Goal: Task Accomplishment & Management: Manage account settings

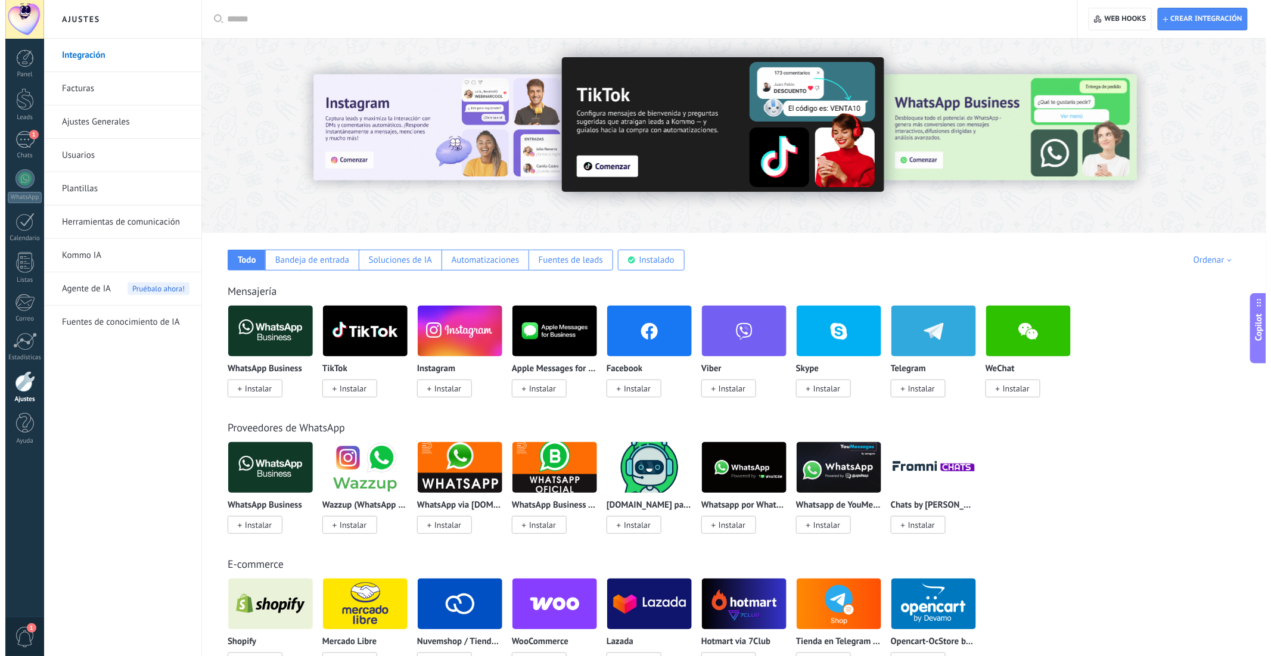
scroll to position [18, 0]
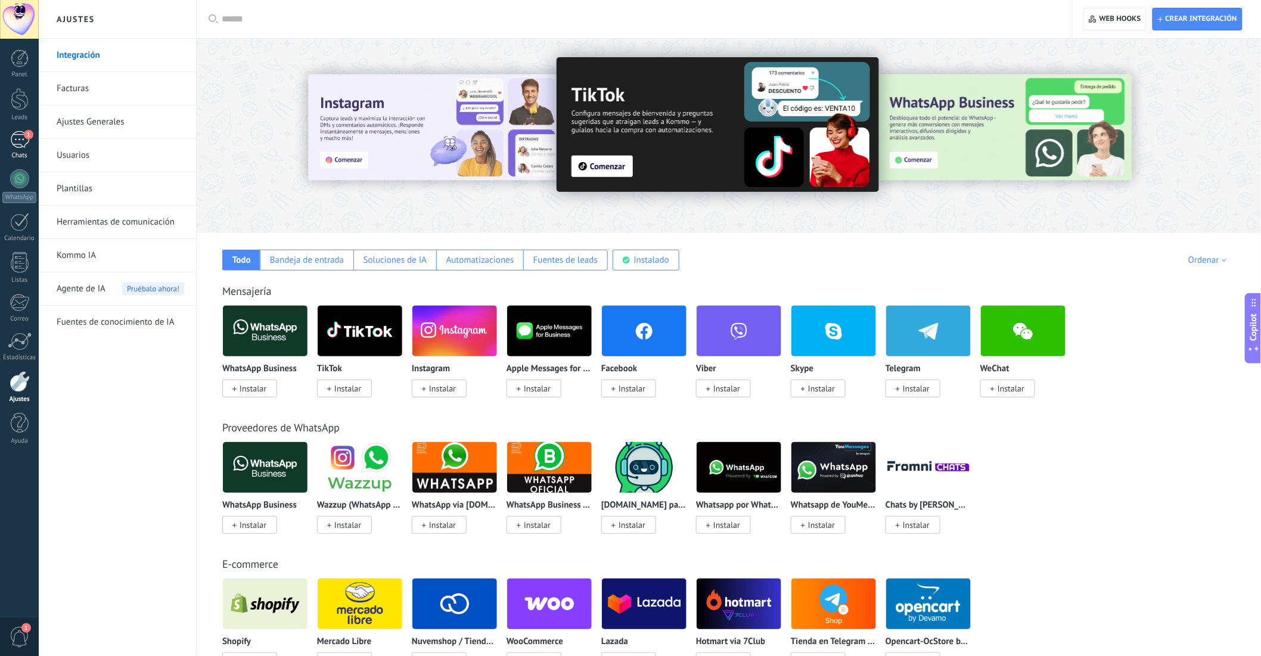
click at [17, 144] on div "1" at bounding box center [19, 139] width 19 height 17
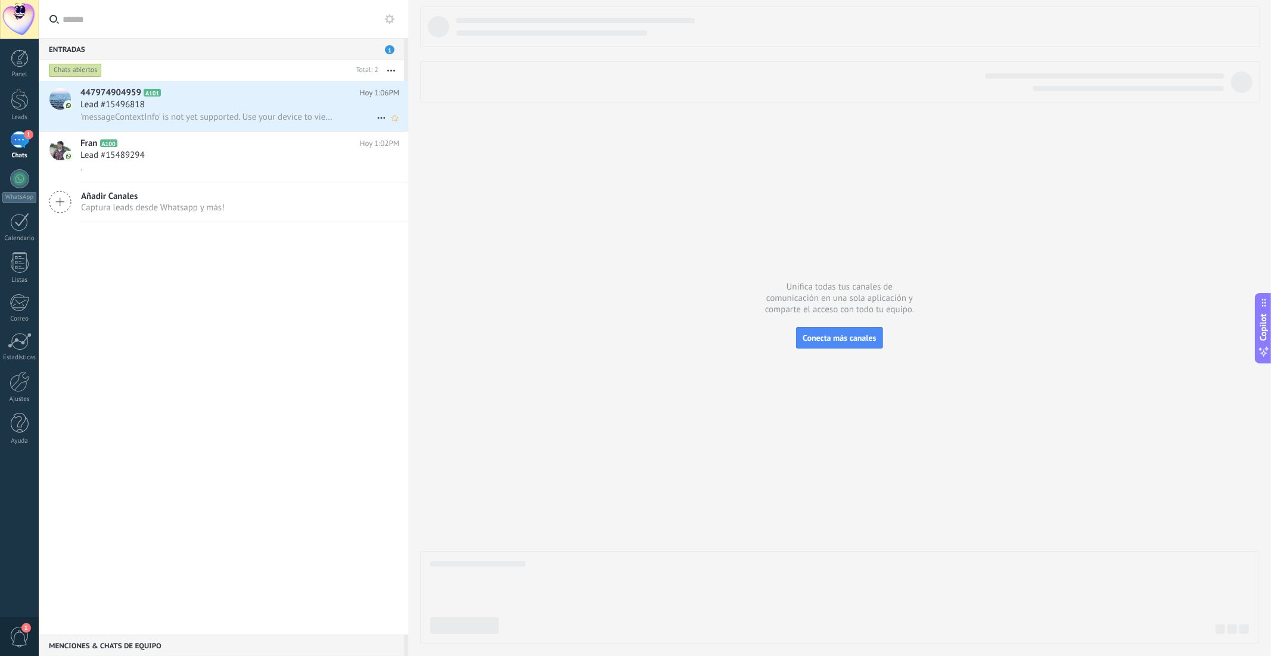
click at [277, 117] on span "'messageContextInfo' is not yet supported. Use your device to view this message." at bounding box center [206, 116] width 253 height 11
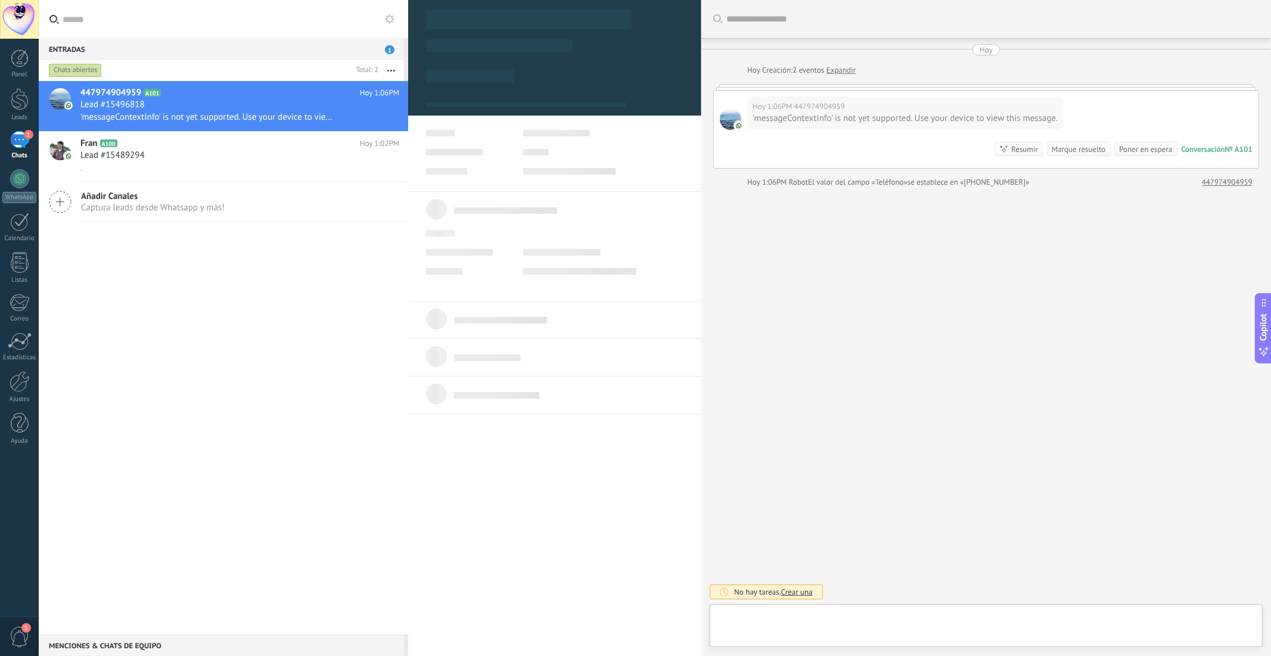
type textarea "**********"
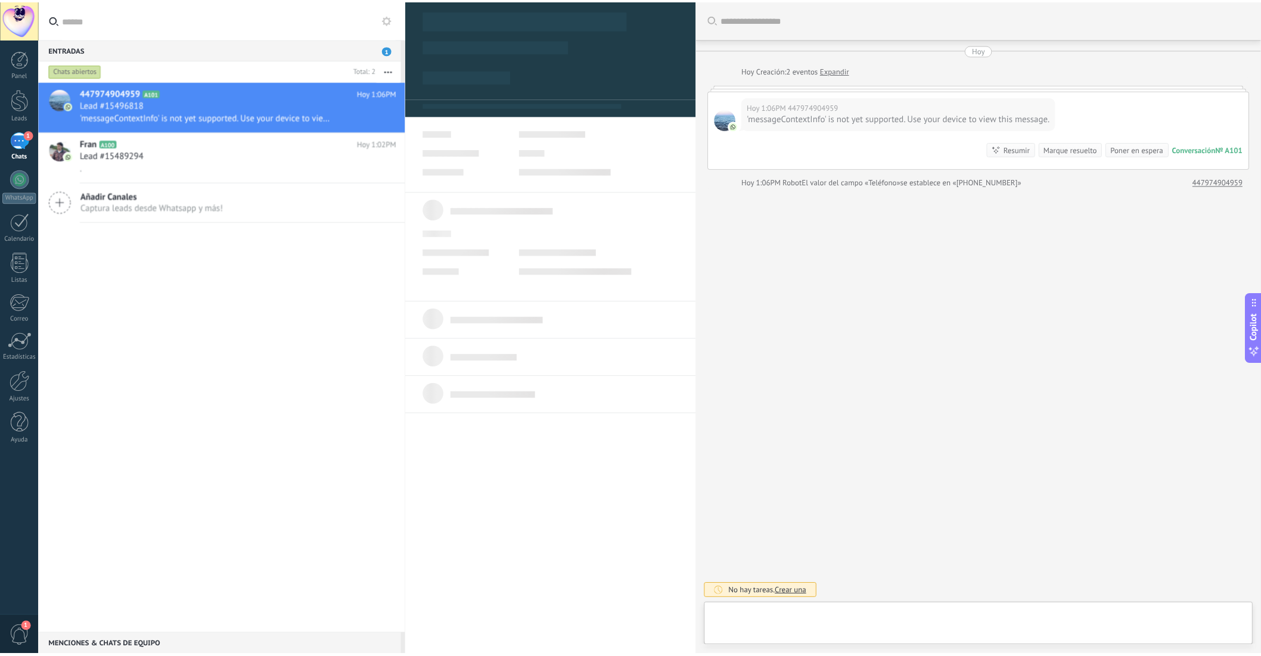
scroll to position [18, 0]
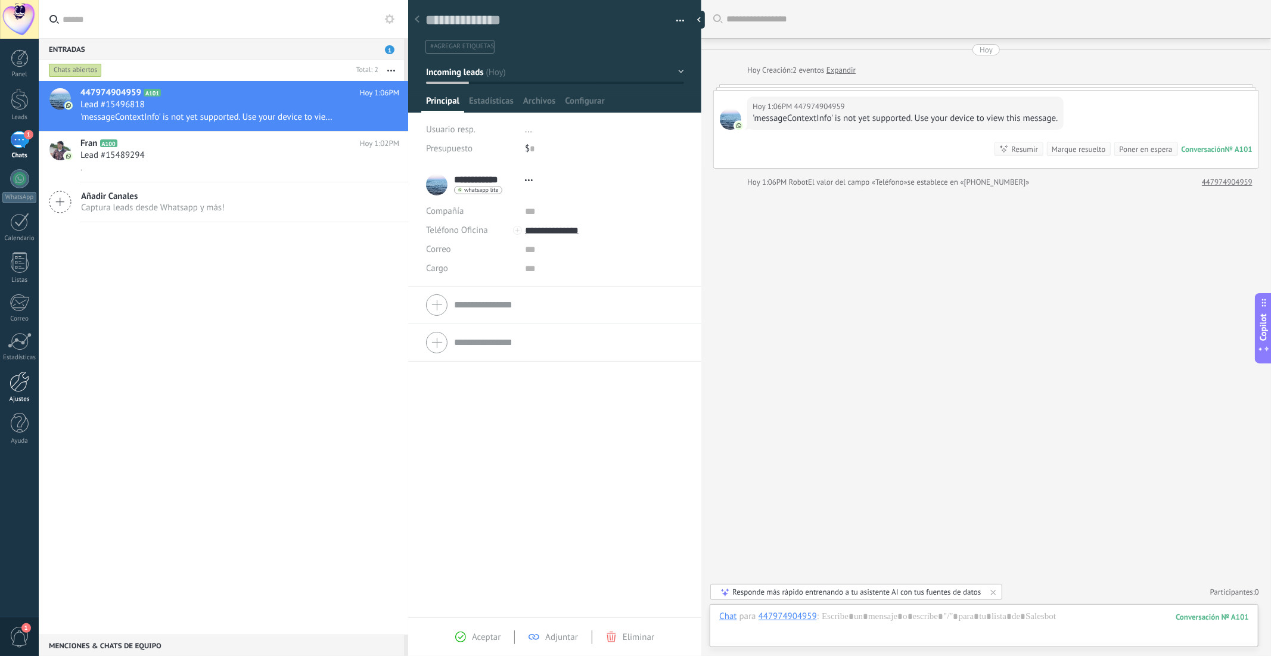
click at [26, 392] on link "Ajustes" at bounding box center [19, 387] width 39 height 32
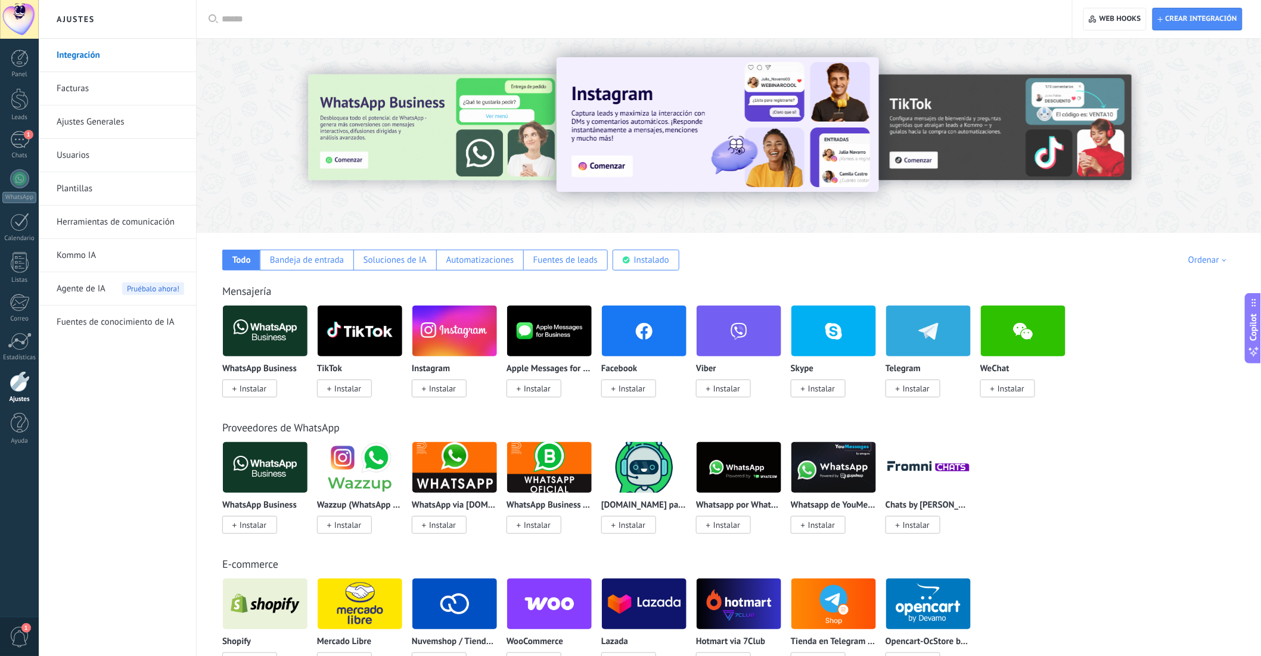
click at [631, 386] on span "Instalar" at bounding box center [632, 388] width 27 height 11
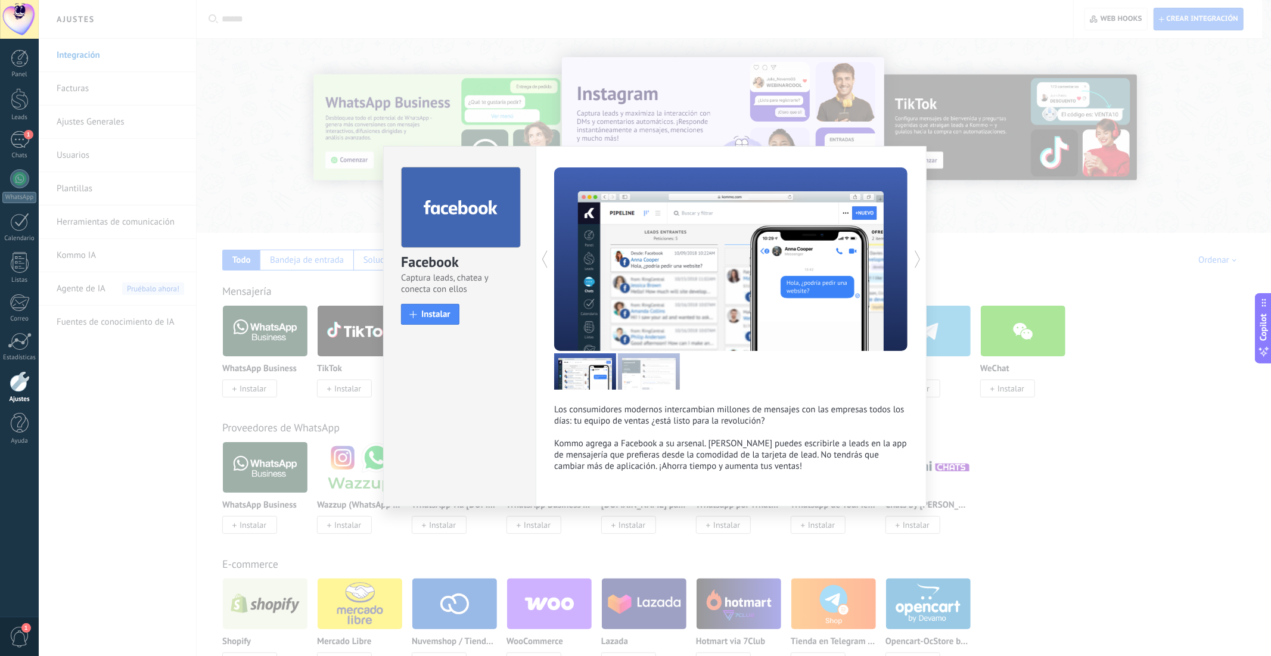
click at [442, 325] on div "Facebook Captura leads, chatea y conecta con ellos install Instalar" at bounding box center [460, 241] width 152 height 188
click at [439, 315] on span "Instalar" at bounding box center [435, 314] width 29 height 9
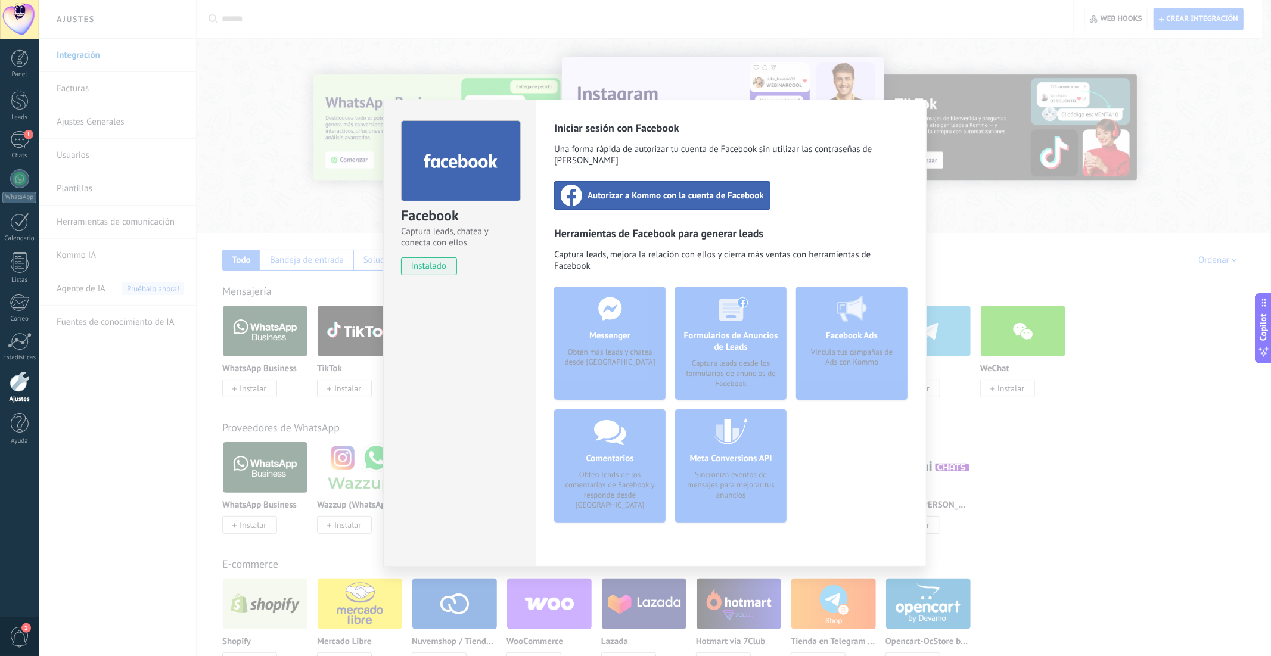
click at [631, 190] on span "Autorizar a Kommo con la cuenta de Facebook" at bounding box center [676, 196] width 176 height 12
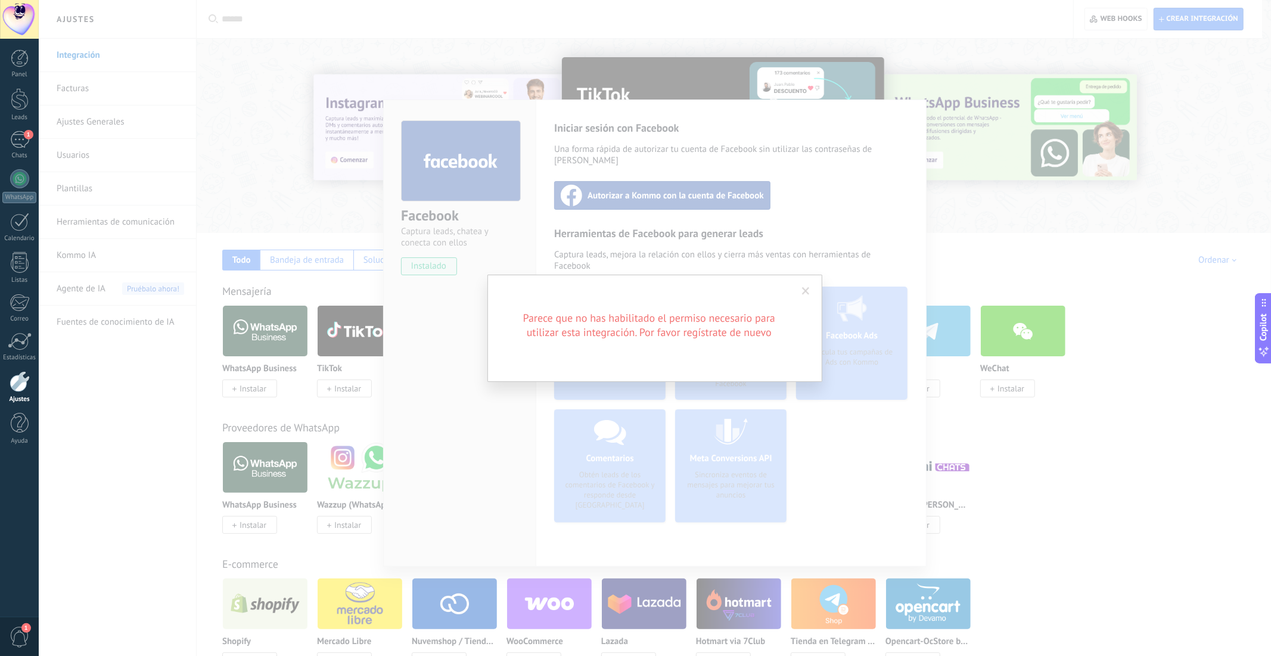
click at [1160, 17] on div "Parece que no has habilitado el permiso necesario para utilizar esta integració…" at bounding box center [655, 328] width 1233 height 656
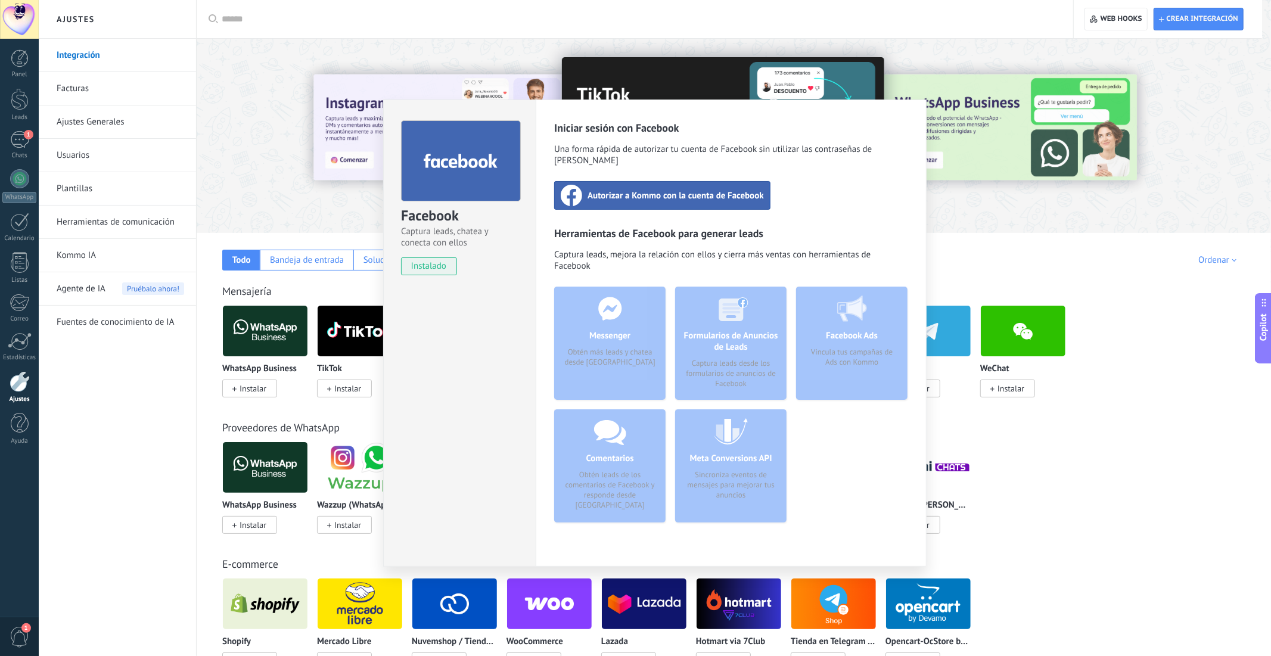
click at [603, 190] on span "Autorizar a Kommo con la cuenta de Facebook" at bounding box center [676, 196] width 176 height 12
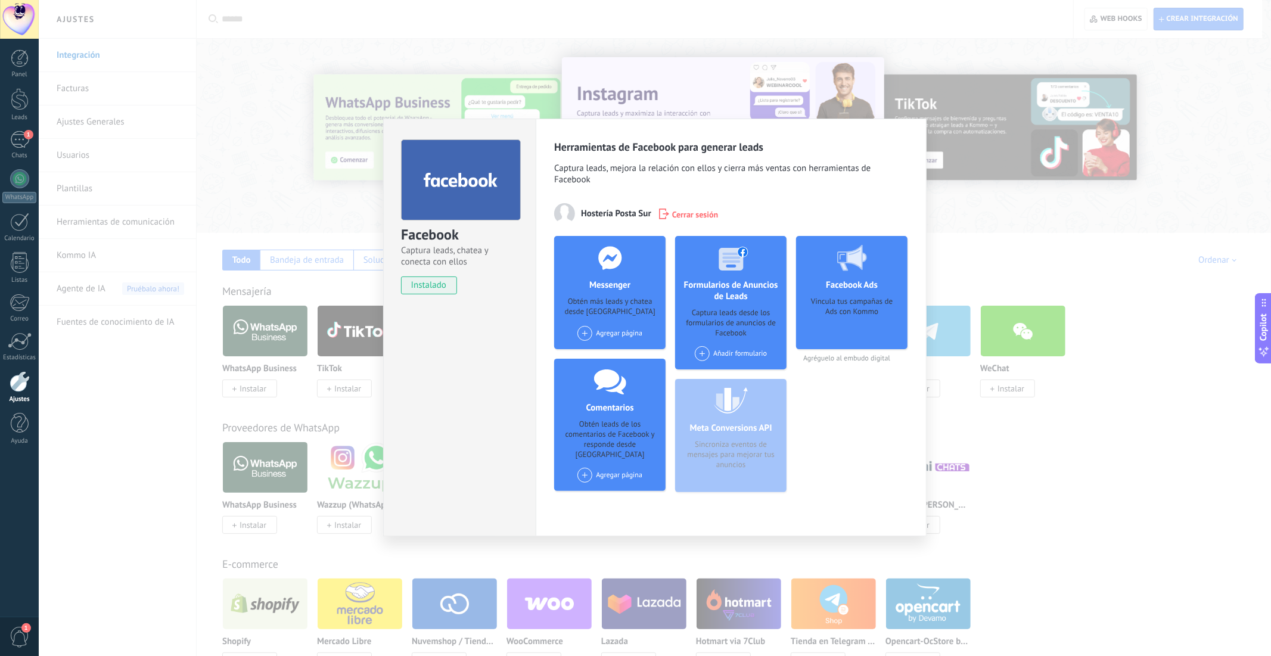
click at [609, 328] on div "Agregar página" at bounding box center [610, 333] width 65 height 15
click at [612, 356] on div "Hosteria Posta Sur" at bounding box center [617, 356] width 82 height 26
click at [708, 356] on span at bounding box center [702, 353] width 15 height 15
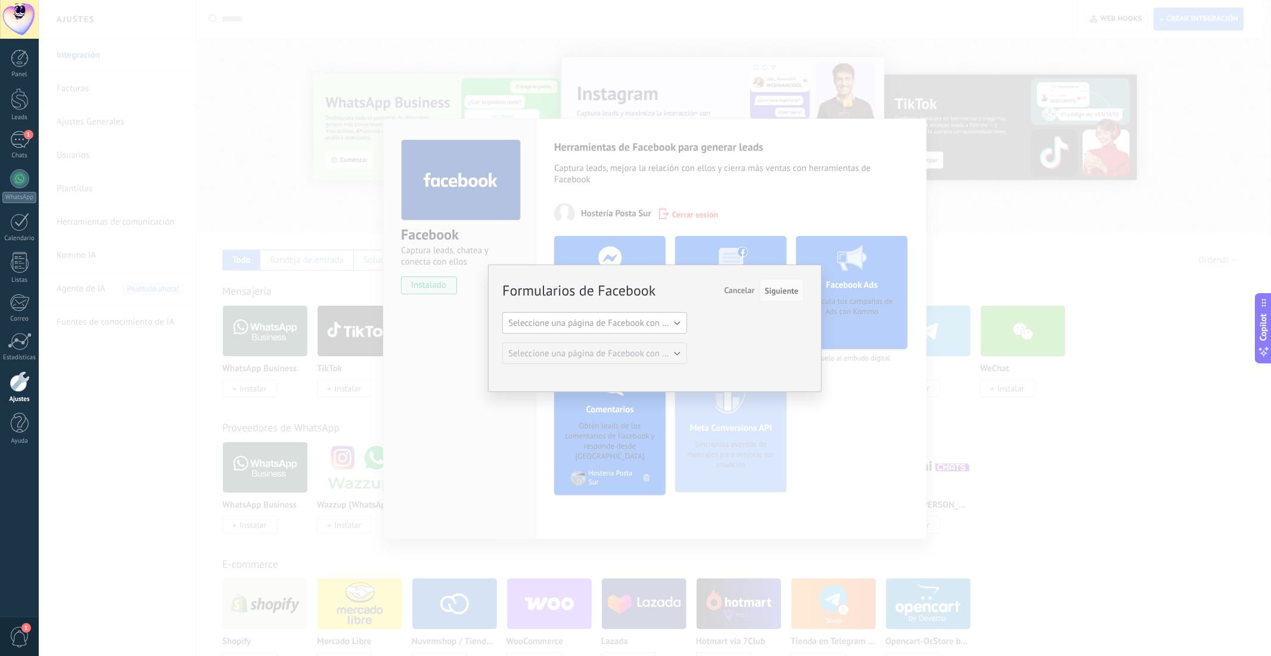
click at [593, 326] on span "Seleccione una página de Facebook con formas" at bounding box center [598, 323] width 180 height 11
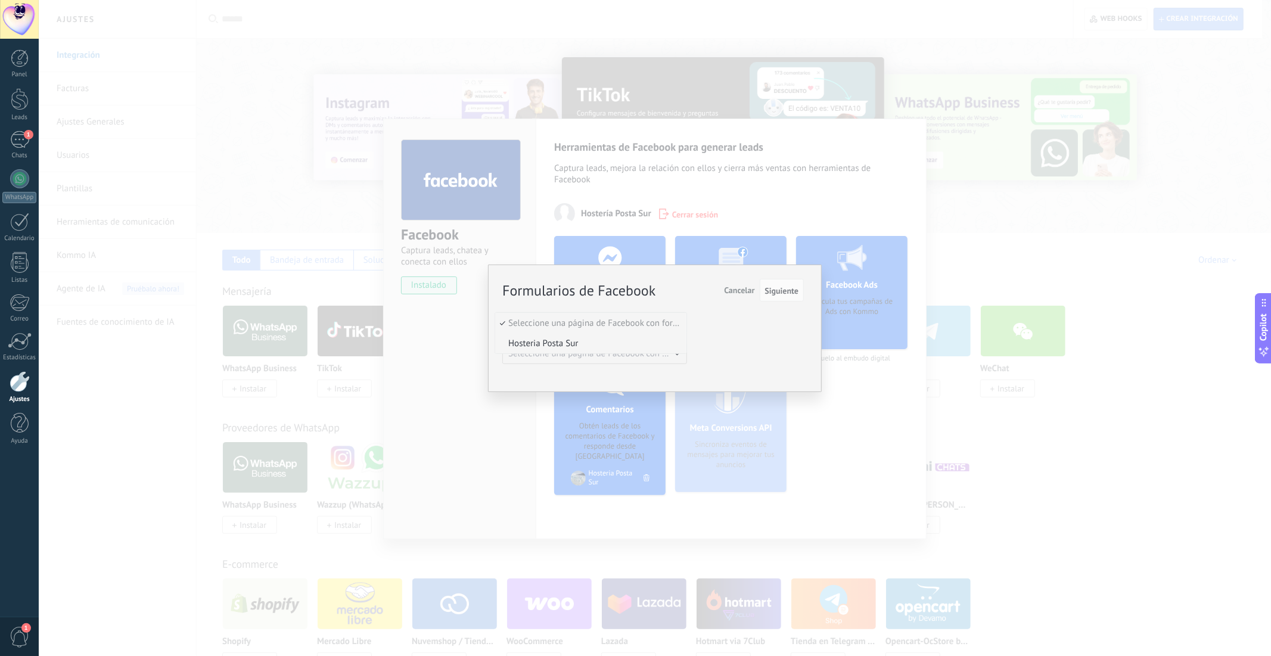
click at [569, 343] on span "Hosteria Posta Sur" at bounding box center [589, 343] width 188 height 11
click at [744, 289] on span "Cancelar" at bounding box center [739, 290] width 30 height 11
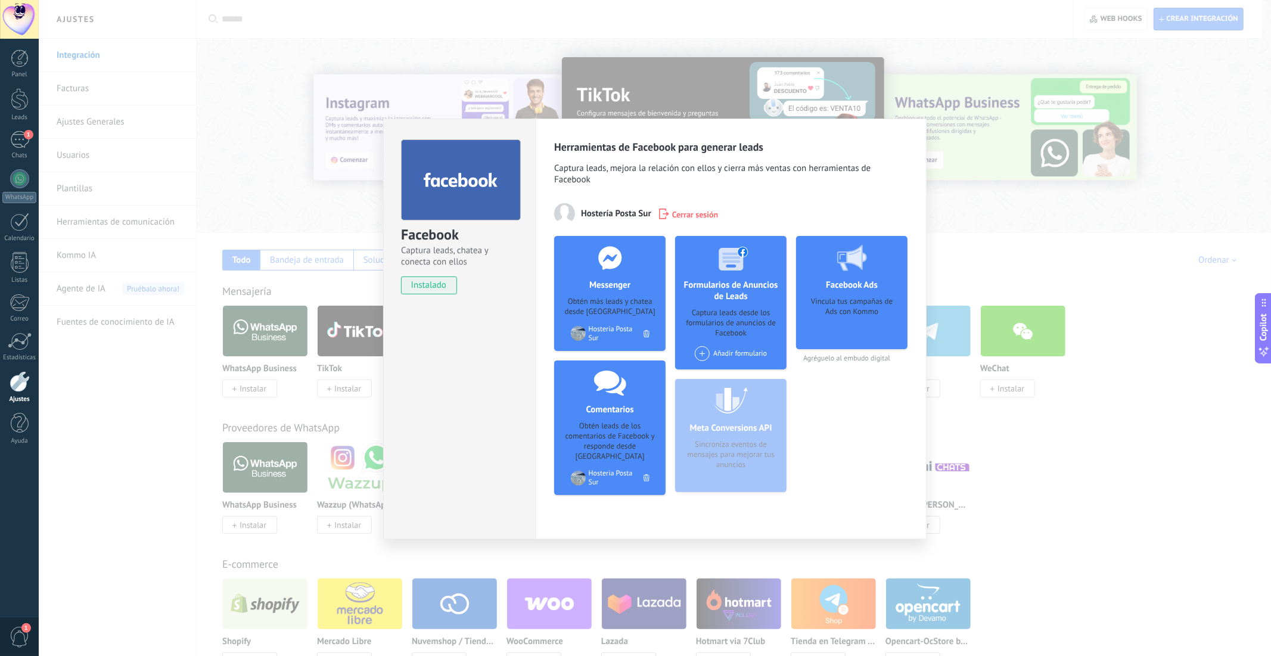
click at [996, 122] on div "Facebook Captura leads, chatea y conecta con ellos instalado Desinstalar Herram…" at bounding box center [655, 328] width 1233 height 656
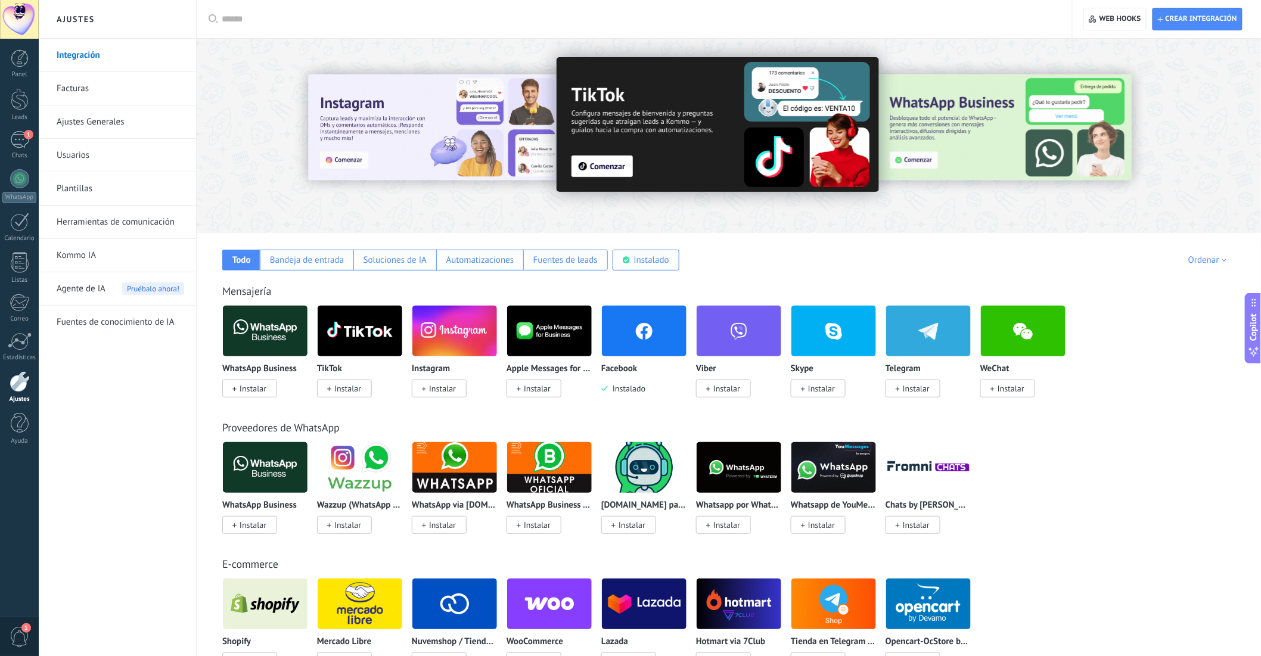
click at [435, 391] on span "Instalar" at bounding box center [442, 388] width 27 height 11
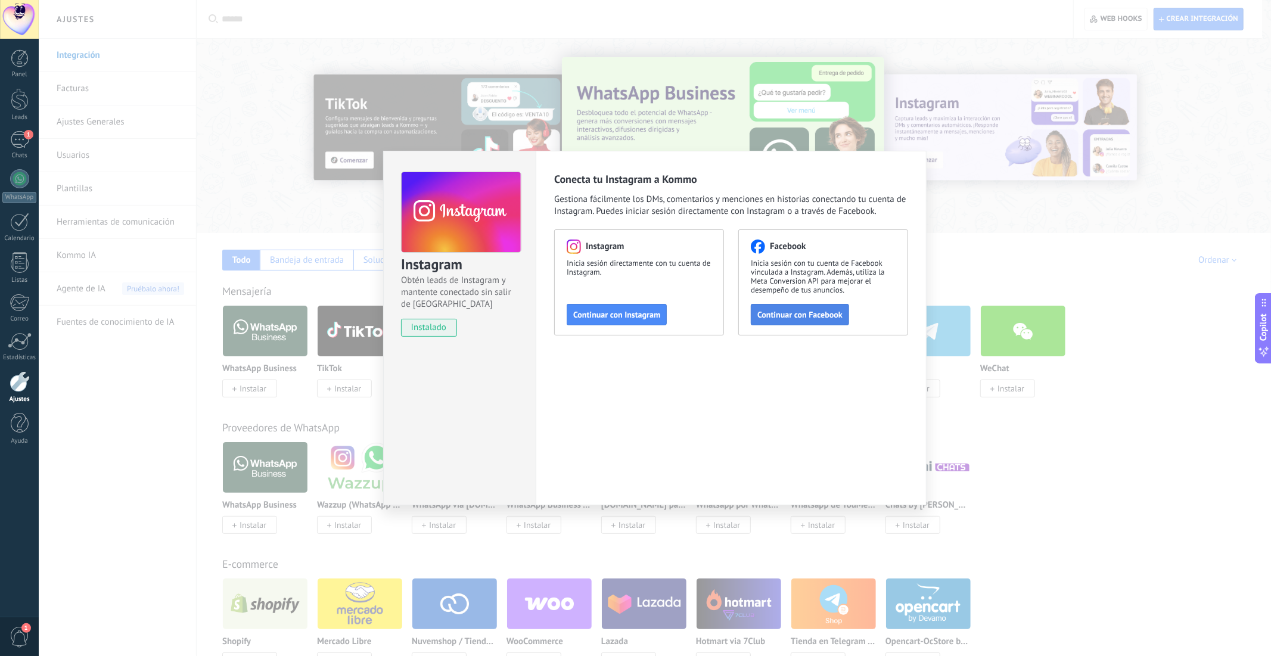
click at [768, 314] on span "Continuar con Facebook" at bounding box center [800, 315] width 85 height 8
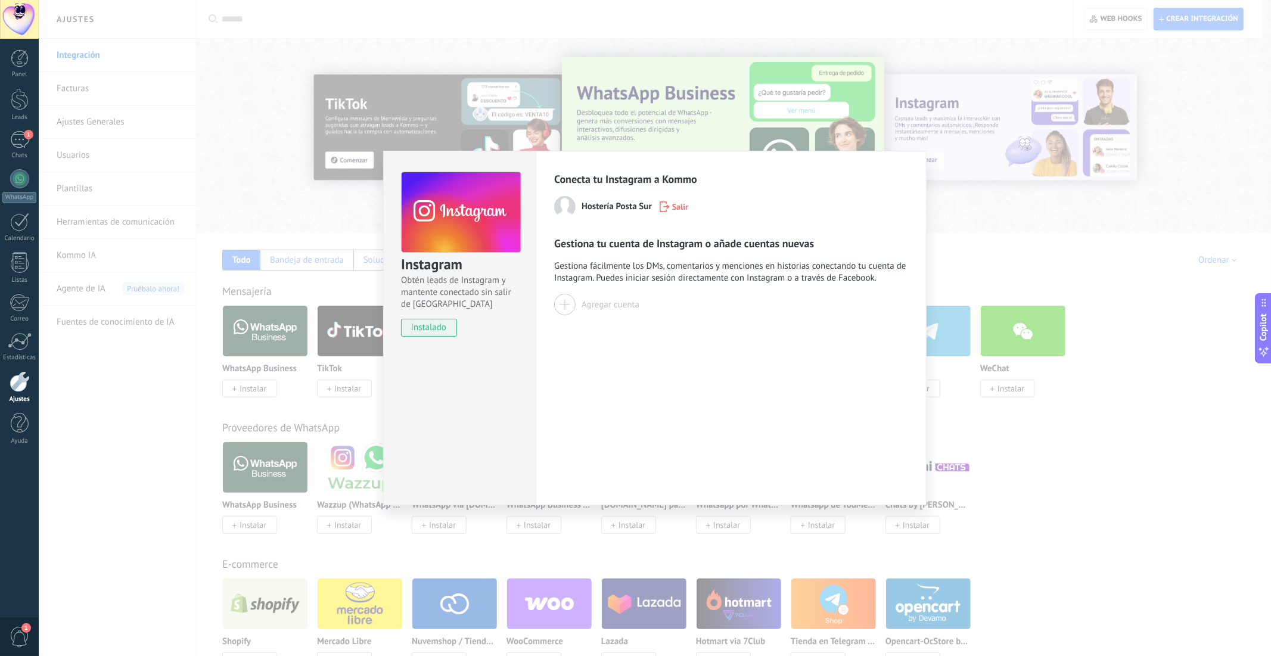
click at [570, 304] on div at bounding box center [564, 304] width 21 height 21
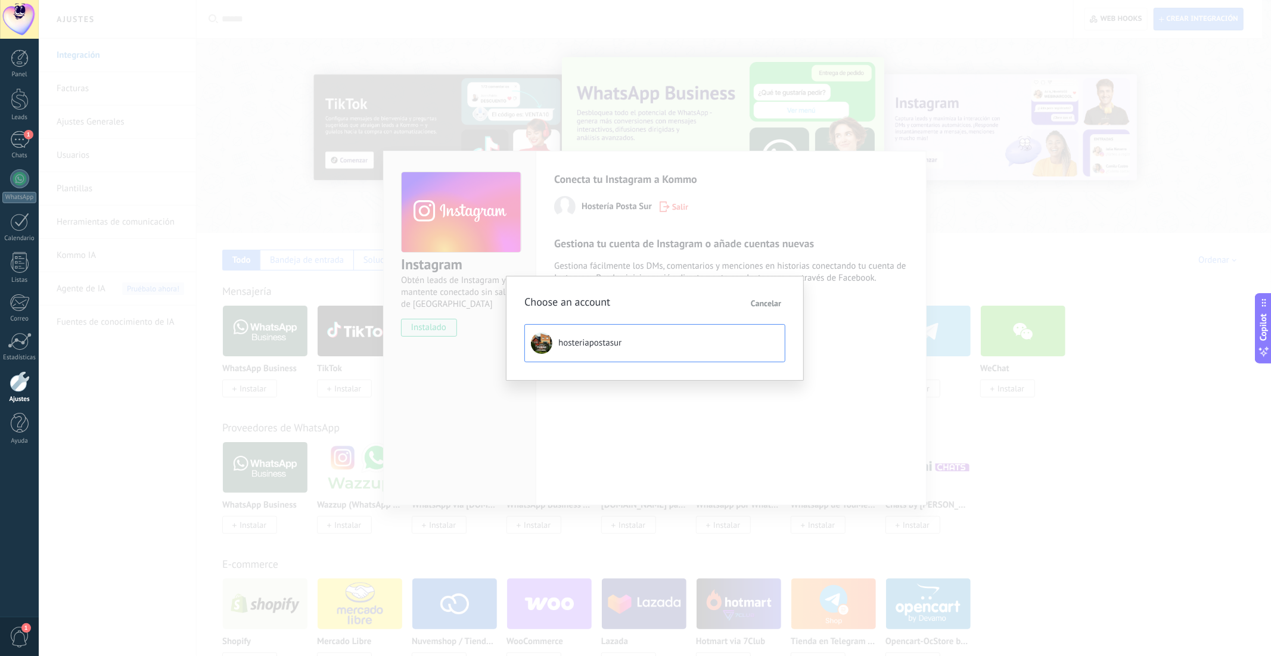
click at [588, 343] on span "hosteriapostasur" at bounding box center [590, 343] width 63 height 12
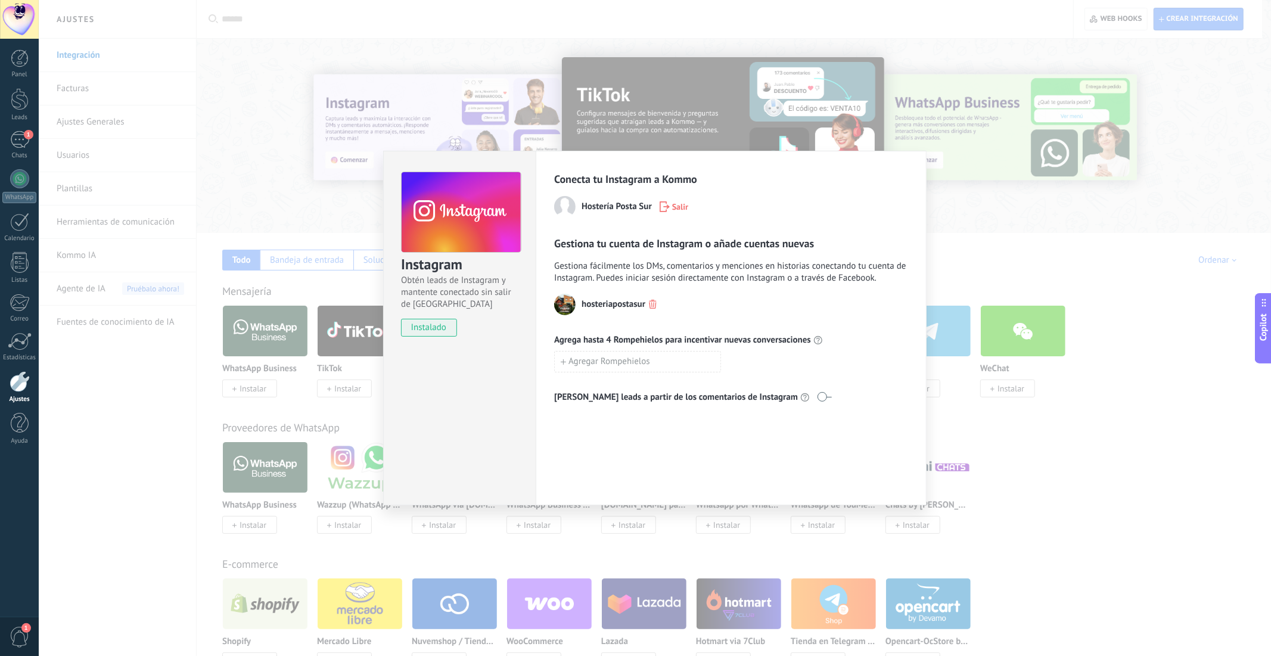
click at [840, 325] on div "hosteriapostasur Agrega hasta 4 Rompehielos para incentivar nuevas conversacion…" at bounding box center [731, 349] width 354 height 110
click at [1047, 207] on div "Instagram Obtén leads de Instagram y mantente conectado sin salir de Kommo inst…" at bounding box center [655, 328] width 1233 height 656
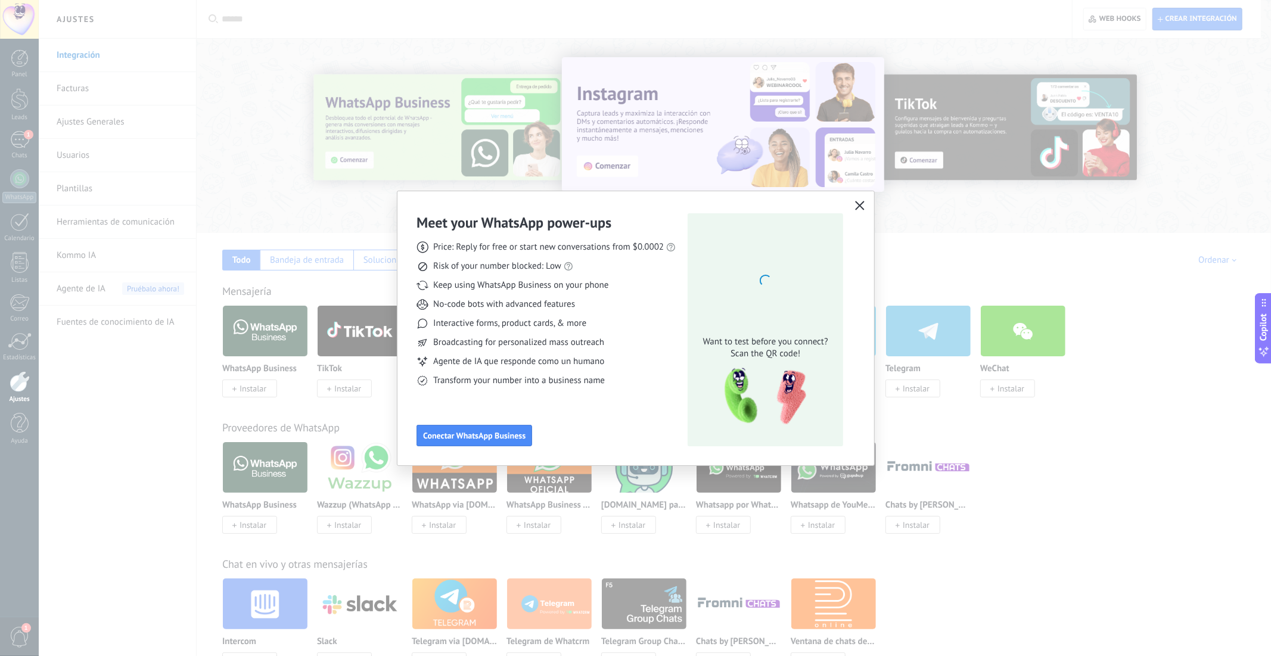
click at [861, 207] on use "button" at bounding box center [860, 205] width 9 height 9
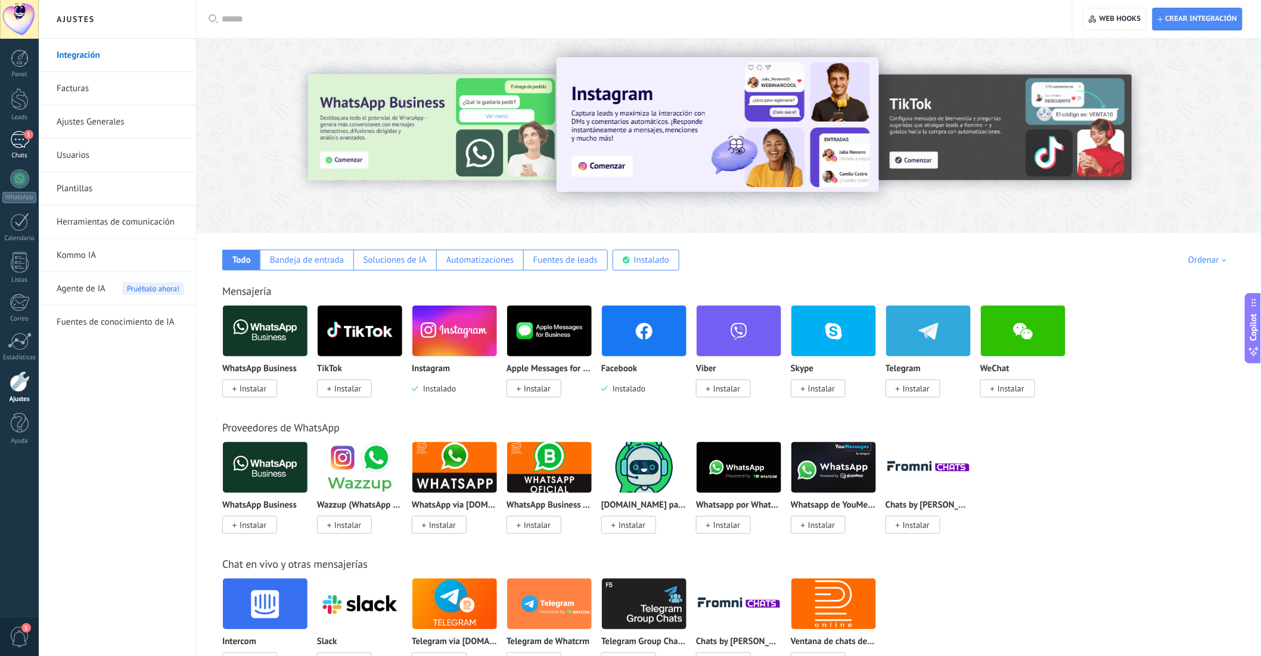
click at [13, 136] on div "1" at bounding box center [19, 139] width 19 height 17
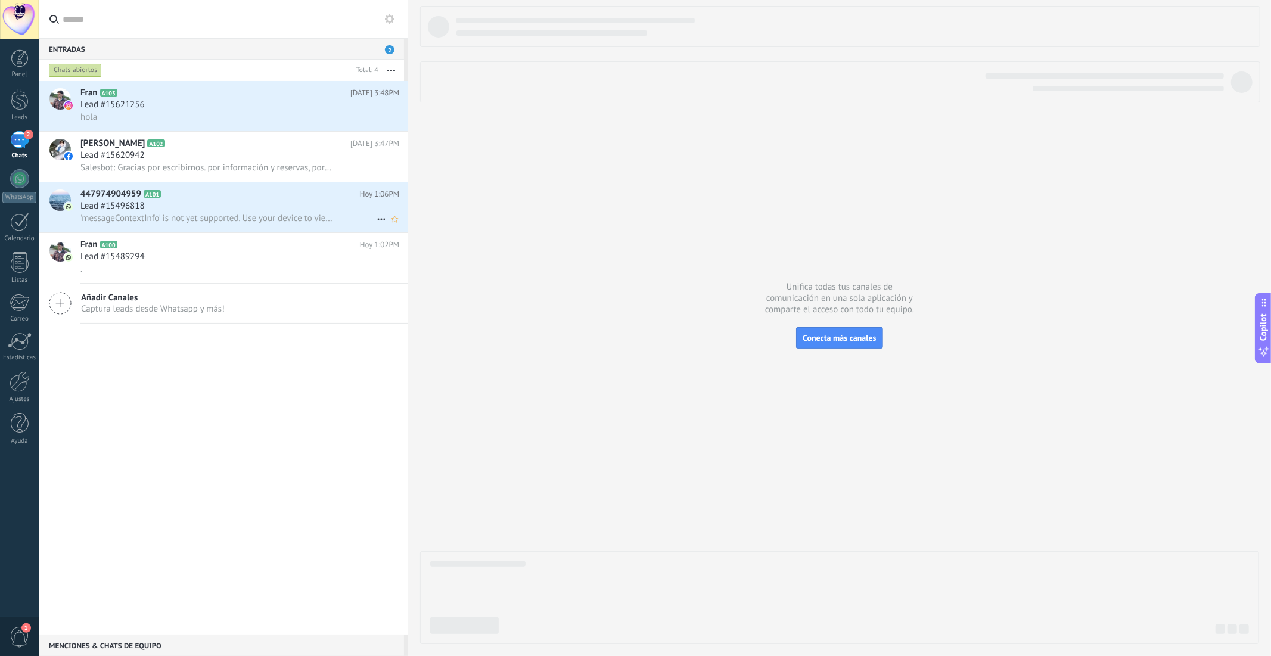
click at [377, 225] on icon at bounding box center [381, 219] width 14 height 14
click at [389, 230] on span at bounding box center [385, 229] width 10 height 8
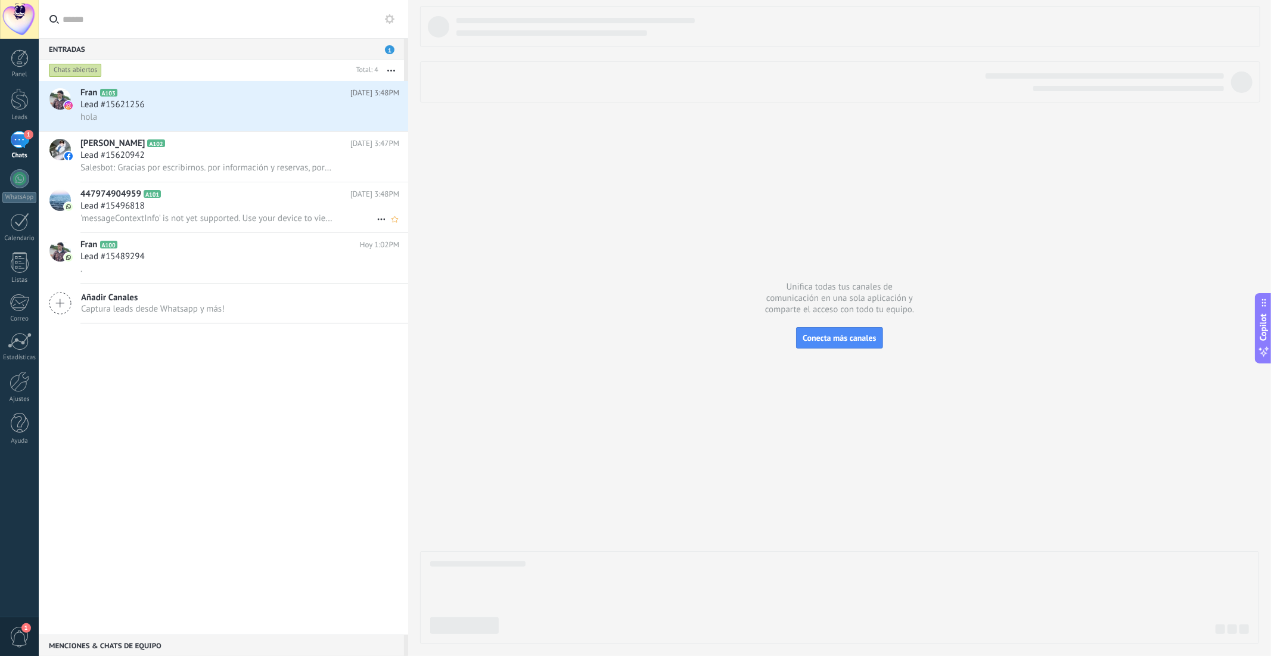
click at [374, 221] on icon at bounding box center [381, 219] width 14 height 14
click at [383, 234] on div "Conversación cerrada" at bounding box center [427, 230] width 95 height 24
click at [174, 386] on div "Fran A103 Hoy 3:48PM Lead #15621256 hola Fran Ponce A102 Hoy 3:47PM Lead #15620…" at bounding box center [224, 358] width 370 height 554
click at [480, 442] on div at bounding box center [839, 325] width 839 height 638
click at [219, 173] on span "Salesbot: Gracias por escribirnos. por información y reservas, por favor envíe …" at bounding box center [206, 167] width 253 height 11
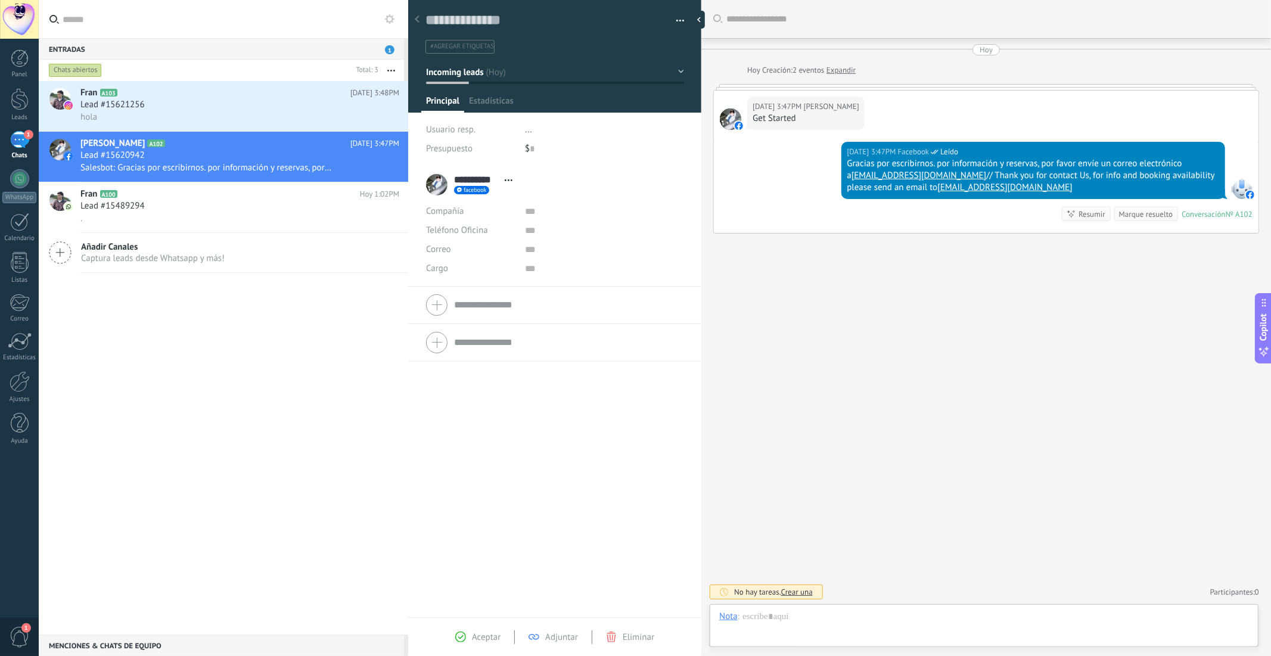
scroll to position [18, 0]
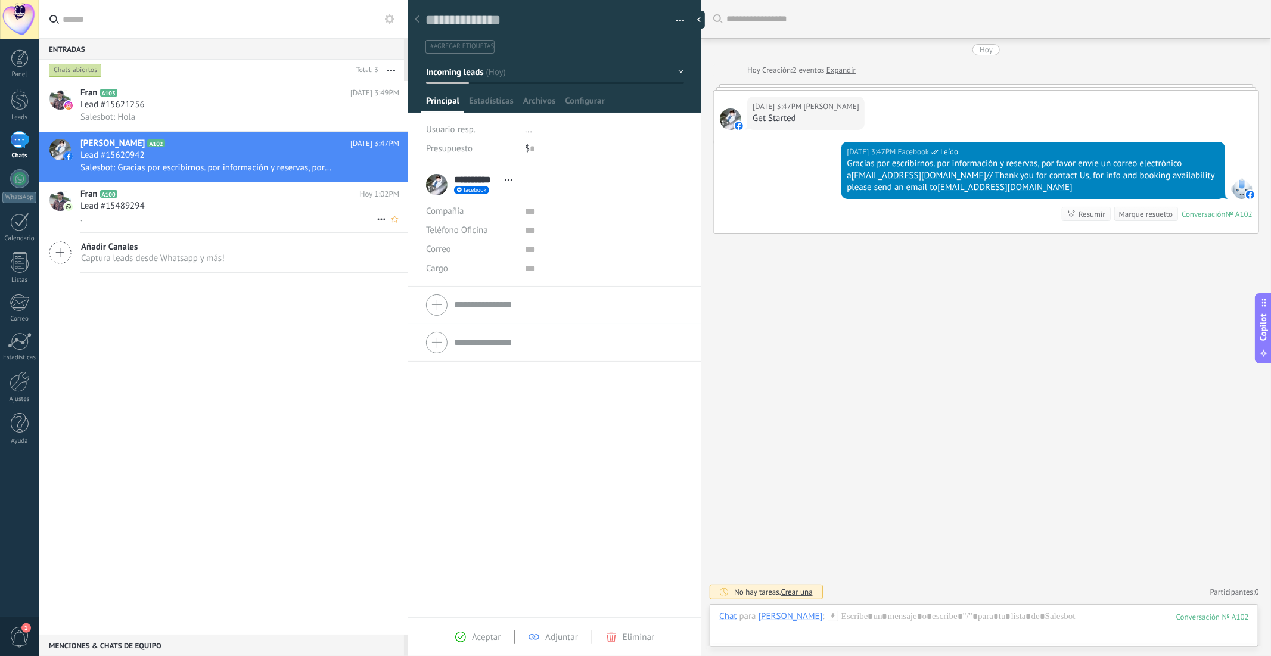
click at [138, 199] on h2 "Fran A100" at bounding box center [220, 194] width 280 height 12
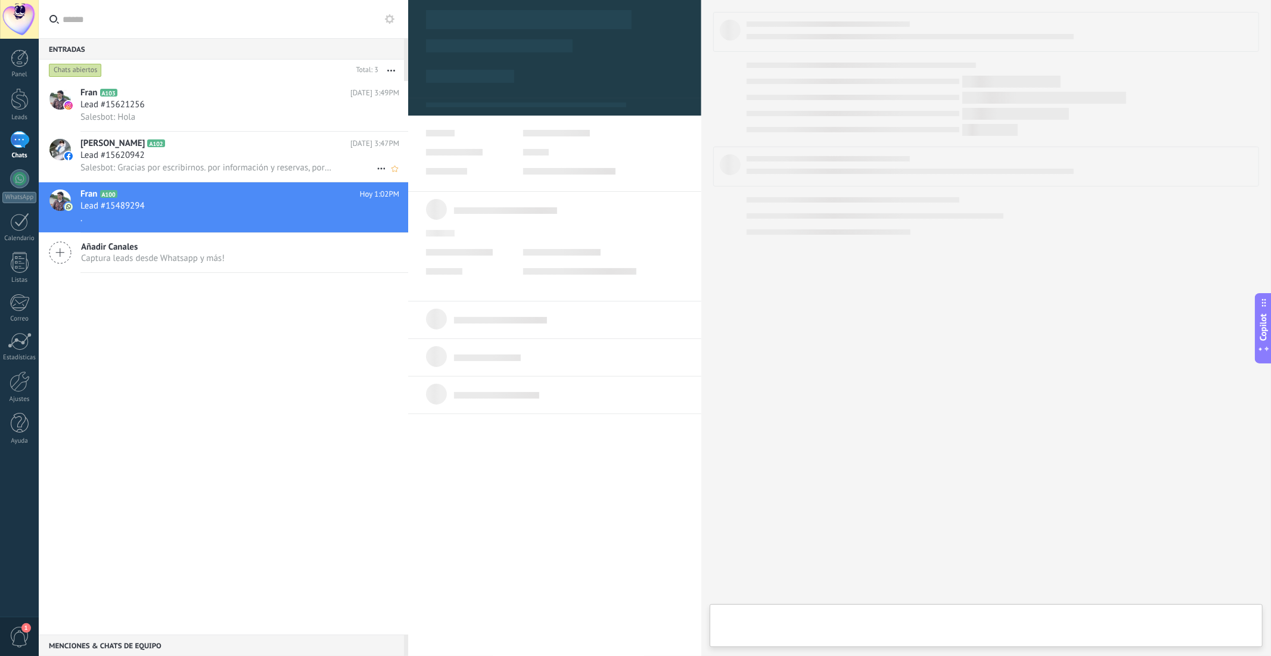
click at [147, 147] on span "A102" at bounding box center [155, 143] width 17 height 8
click at [135, 113] on span "Salesbot: Hola" at bounding box center [107, 116] width 55 height 11
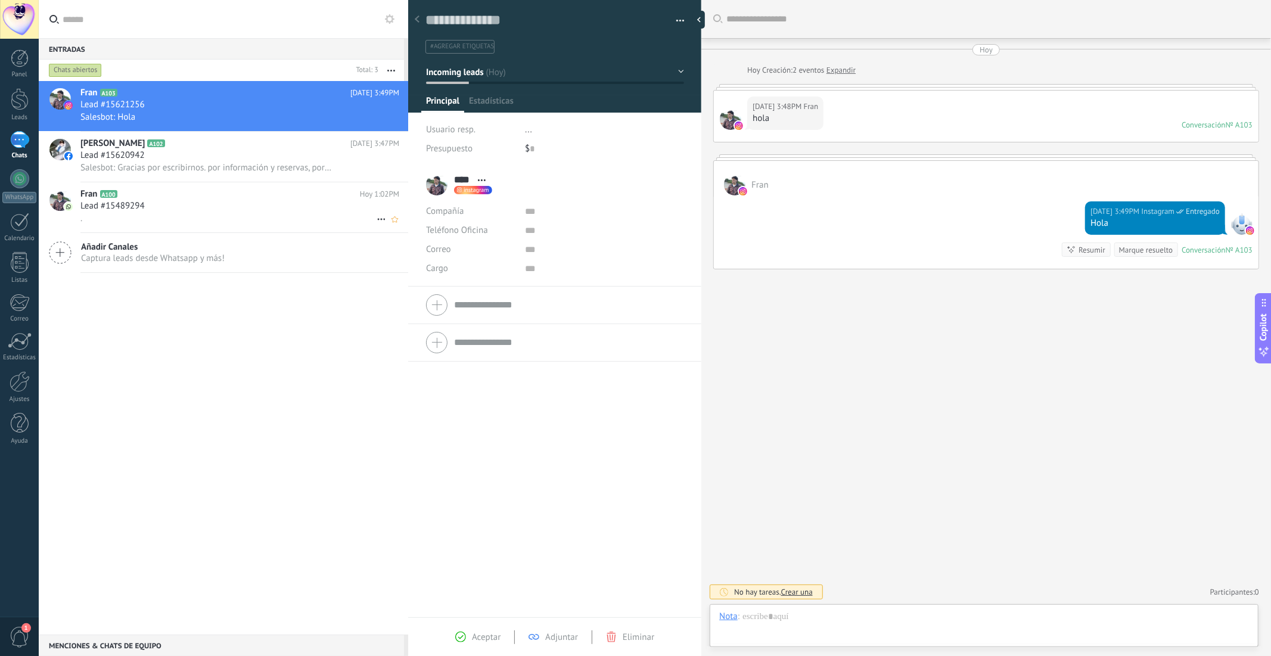
scroll to position [18, 0]
click at [131, 210] on span "Lead #15489294" at bounding box center [112, 206] width 64 height 12
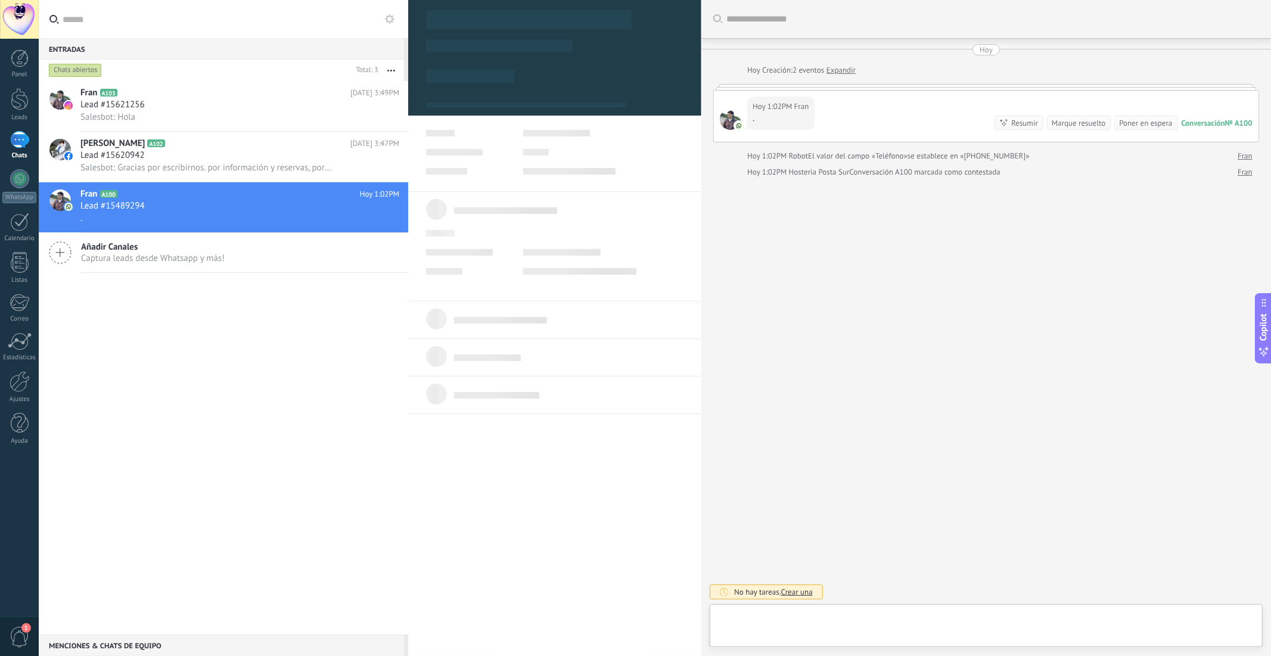
type textarea "**********"
